Goal: Task Accomplishment & Management: Use online tool/utility

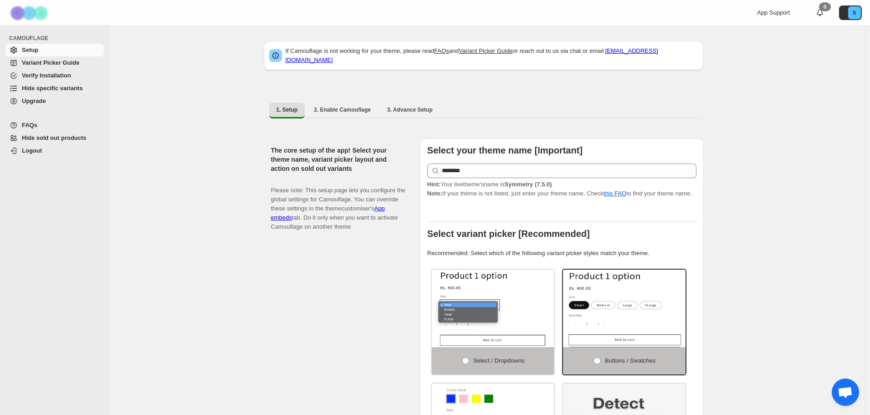
click at [67, 89] on span "Hide specific variants" at bounding box center [52, 88] width 61 height 7
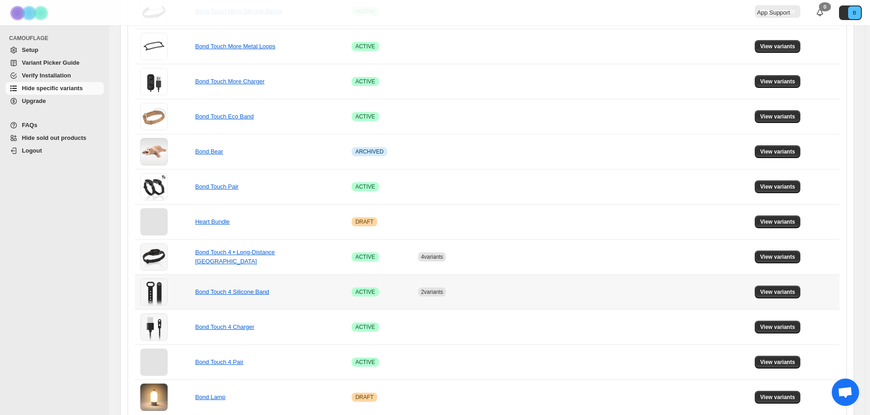
scroll to position [520, 0]
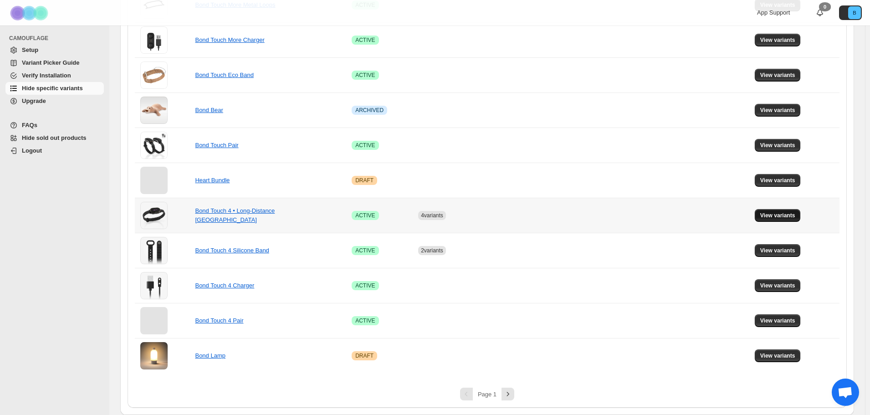
click at [771, 218] on span "View variants" at bounding box center [777, 215] width 35 height 7
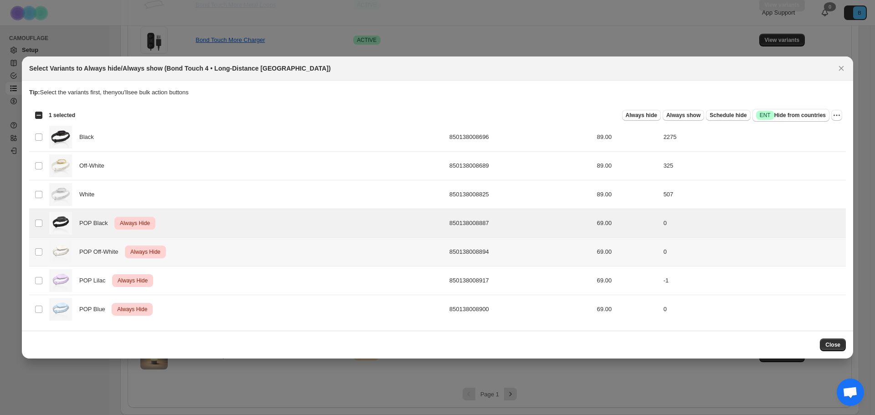
click at [40, 243] on td "Select product variant" at bounding box center [37, 252] width 17 height 29
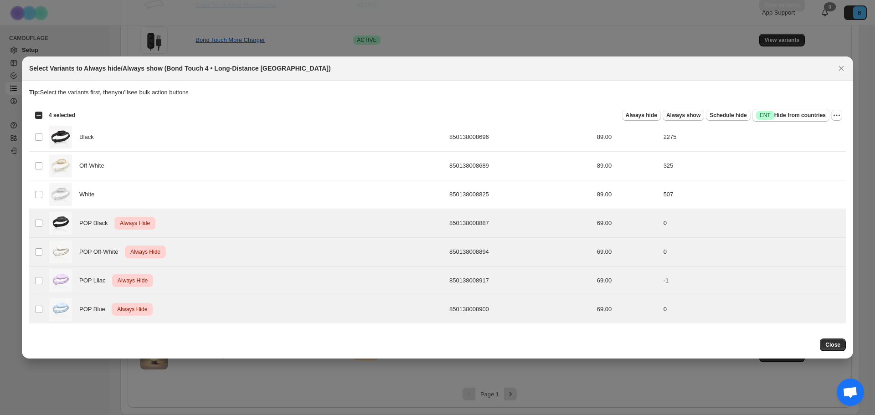
click at [684, 115] on span "Always show" at bounding box center [683, 115] width 34 height 7
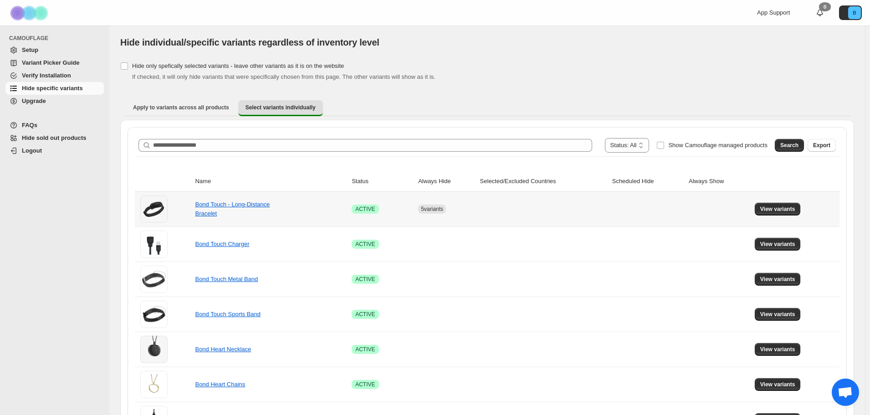
scroll to position [0, 0]
